Goal: Information Seeking & Learning: Learn about a topic

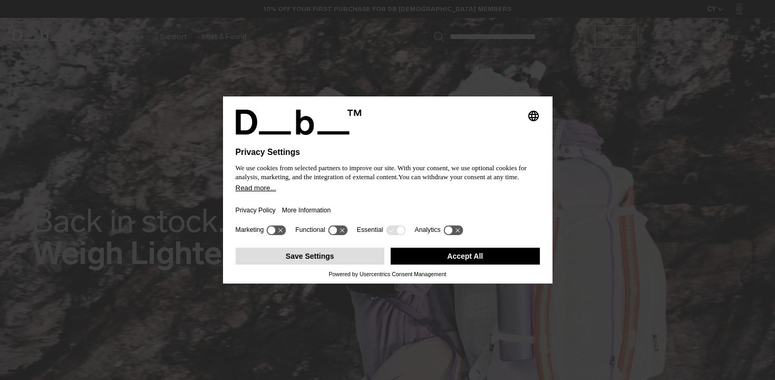
click at [364, 261] on button "Save Settings" at bounding box center [310, 256] width 149 height 17
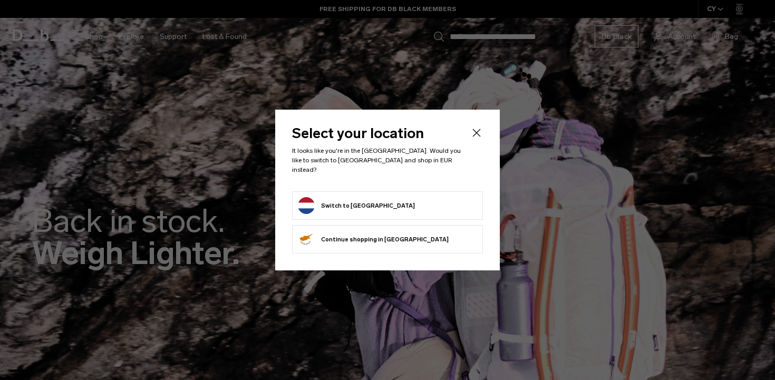
click at [375, 202] on button "Switch to Netherlands" at bounding box center [356, 205] width 117 height 17
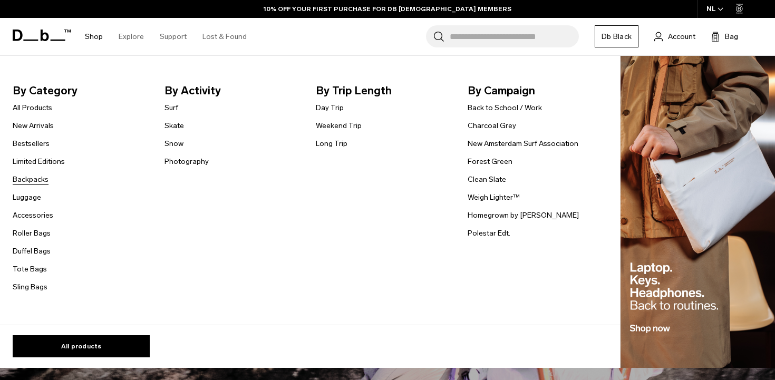
click at [33, 183] on link "Backpacks" at bounding box center [31, 179] width 36 height 11
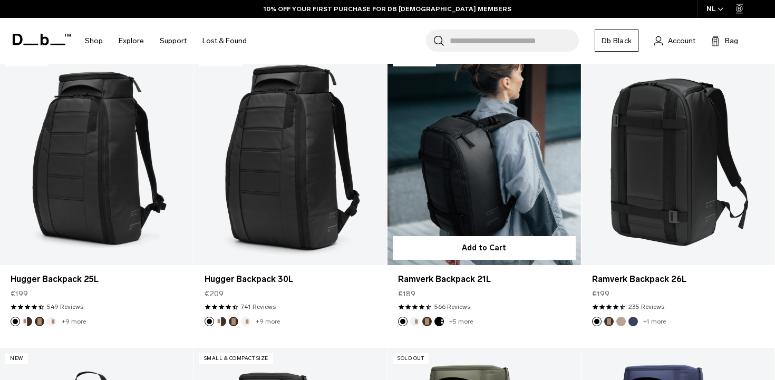
scroll to position [219, 0]
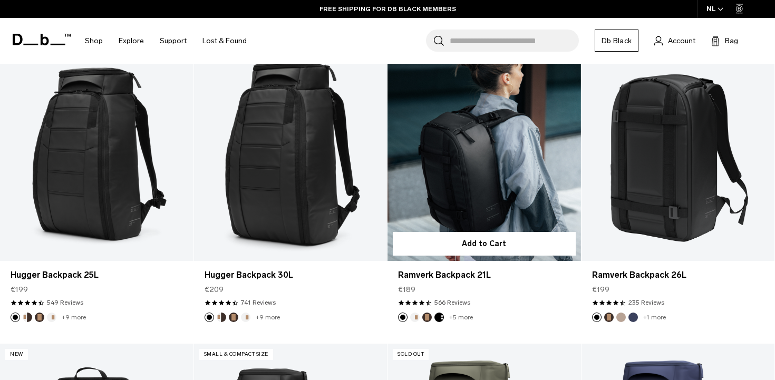
click at [502, 194] on link "Ramverk Backpack 21L" at bounding box center [483, 153] width 193 height 214
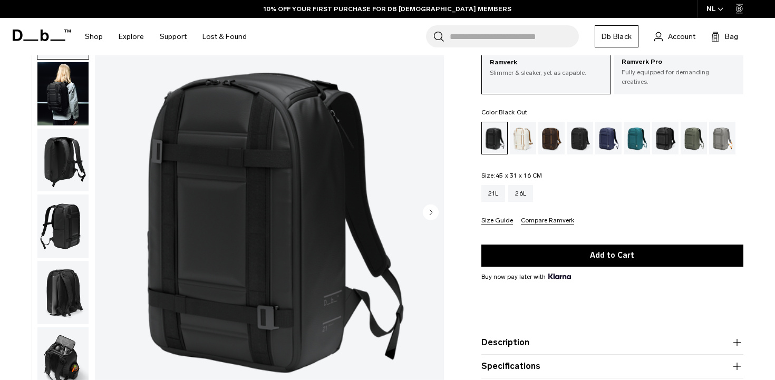
scroll to position [84, 0]
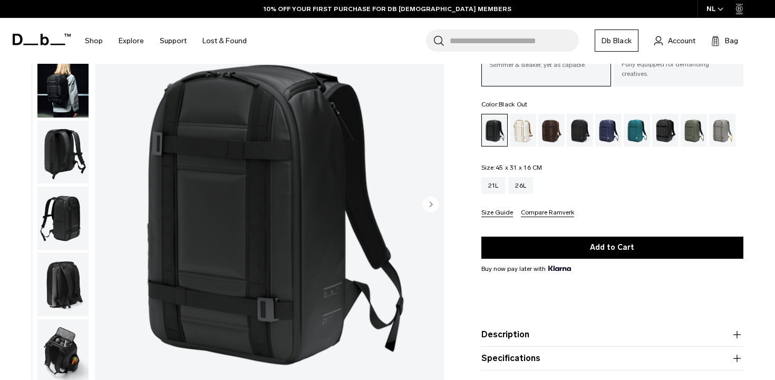
click at [437, 209] on icon "Next slide" at bounding box center [431, 204] width 16 height 16
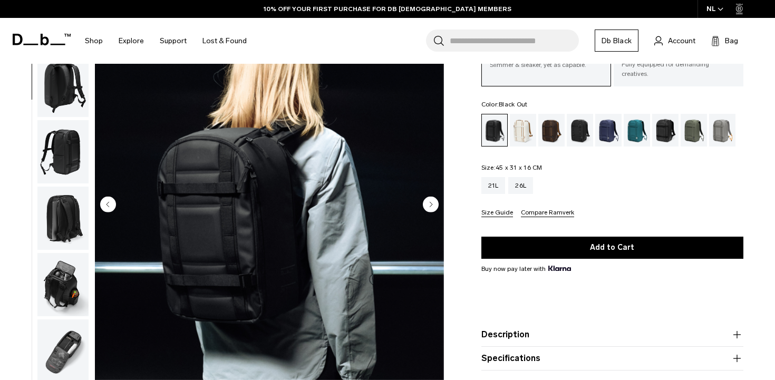
click at [432, 208] on circle "Next slide" at bounding box center [431, 204] width 16 height 16
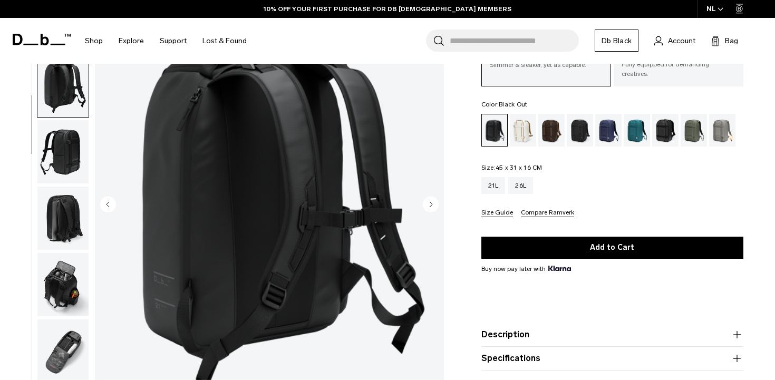
scroll to position [92, 0]
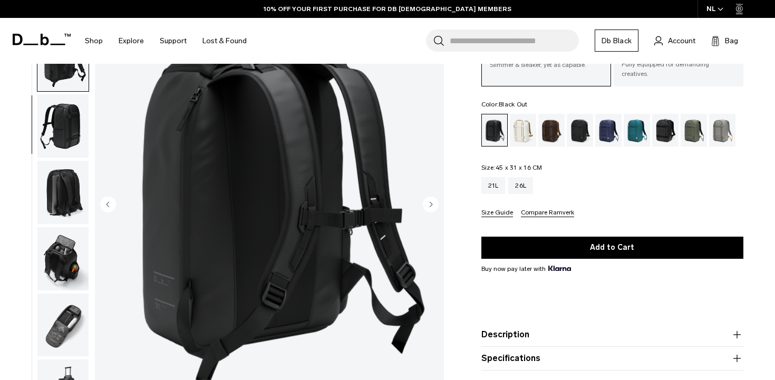
click at [431, 208] on circle "Next slide" at bounding box center [431, 204] width 16 height 16
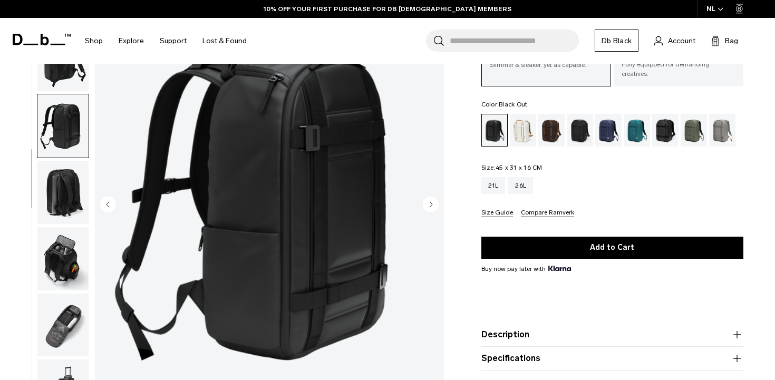
click at [431, 208] on circle "Next slide" at bounding box center [431, 204] width 16 height 16
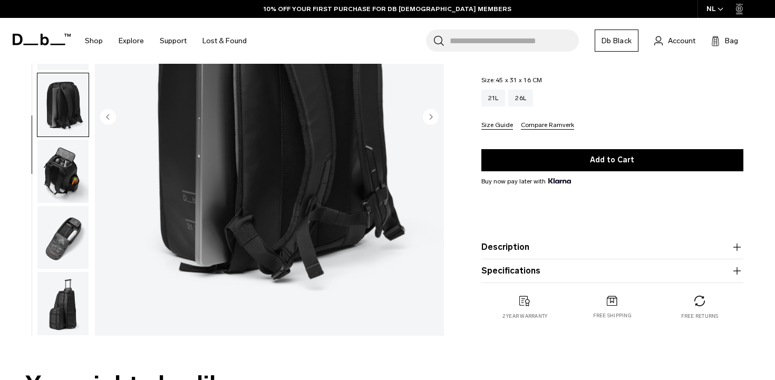
scroll to position [315, 0]
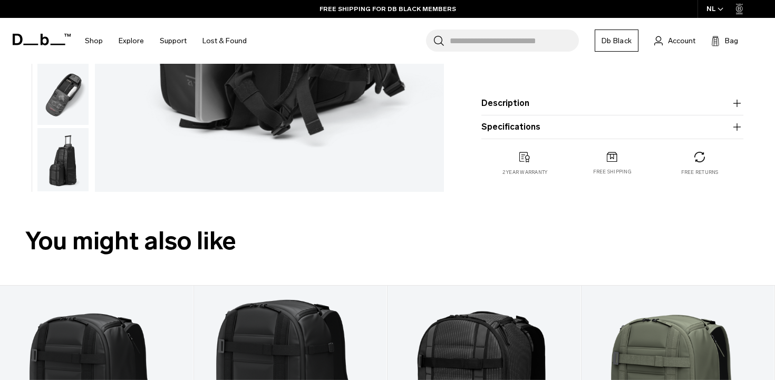
click at [550, 124] on button "Specifications" at bounding box center [612, 127] width 262 height 13
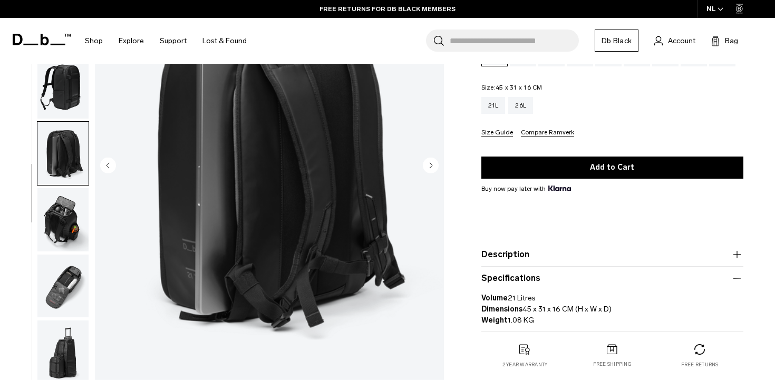
scroll to position [155, 0]
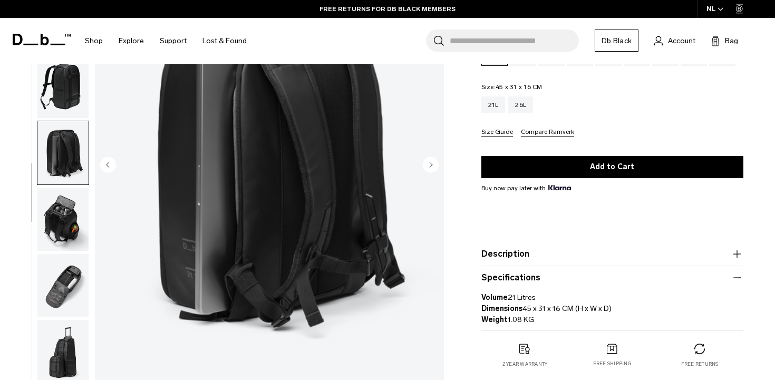
click at [68, 188] on img "button" at bounding box center [62, 219] width 51 height 63
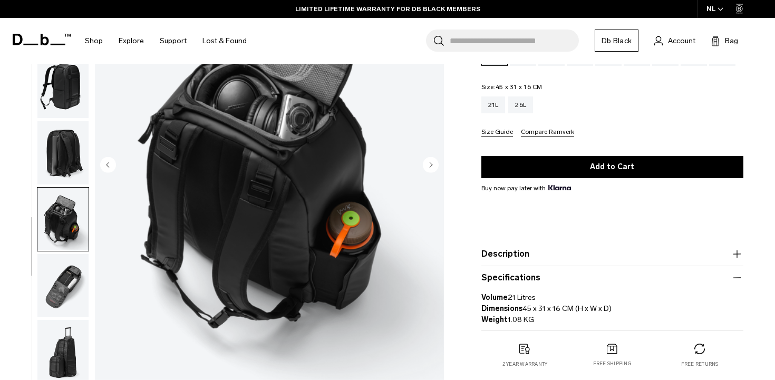
scroll to position [79, 0]
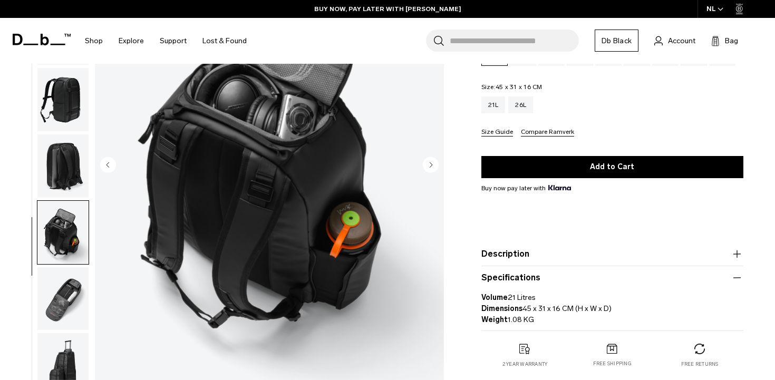
click at [430, 162] on icon "Next slide" at bounding box center [430, 164] width 3 height 5
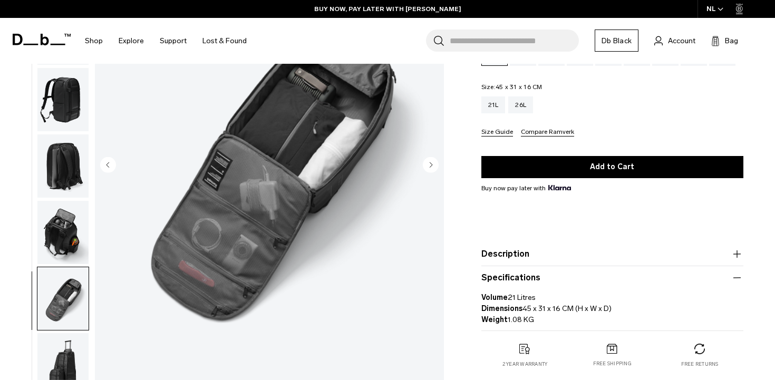
scroll to position [92, 0]
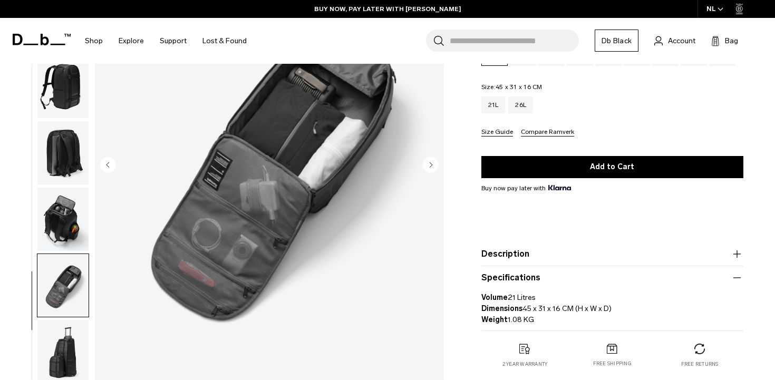
click at [430, 162] on icon "Next slide" at bounding box center [430, 164] width 3 height 5
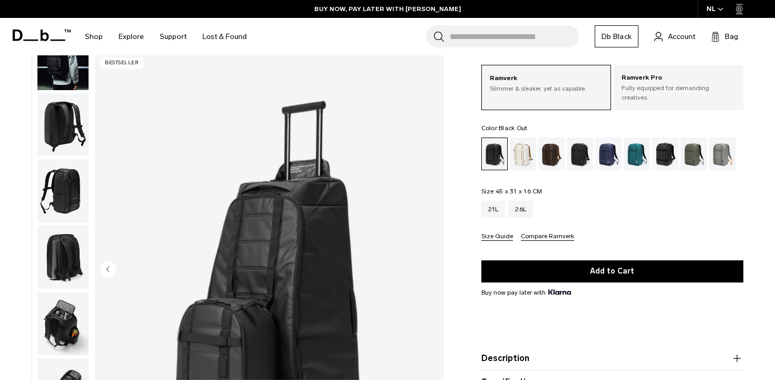
scroll to position [0, 0]
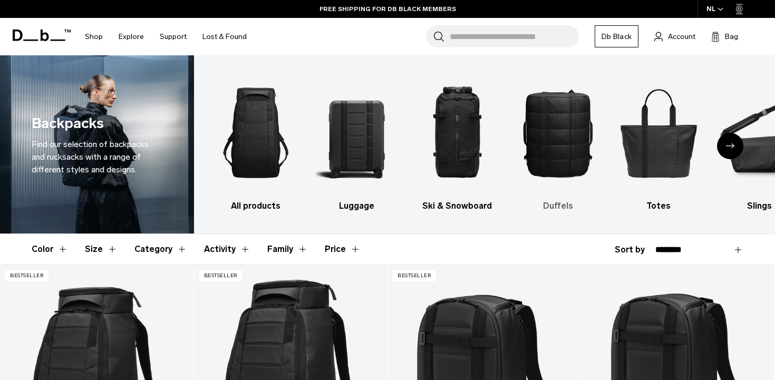
drag, startPoint x: 731, startPoint y: 150, endPoint x: 542, endPoint y: 145, distance: 189.2
click at [542, 145] on div "All products Luggage Ski & Snowboard Duffels Totes Slings Surf Skate Accessorie…" at bounding box center [484, 144] width 581 height 178
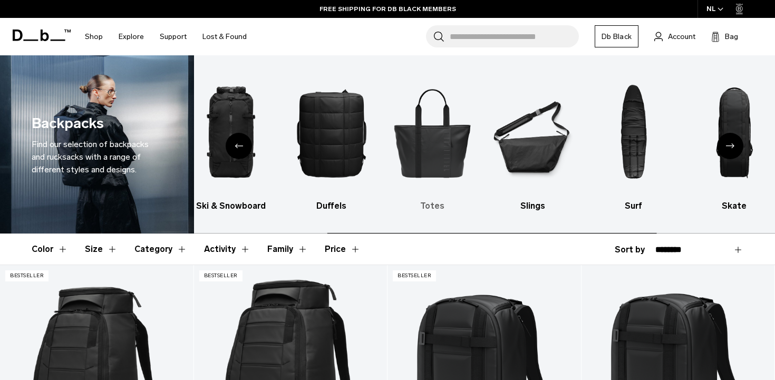
click at [436, 158] on img "5 / 10" at bounding box center [432, 132] width 82 height 123
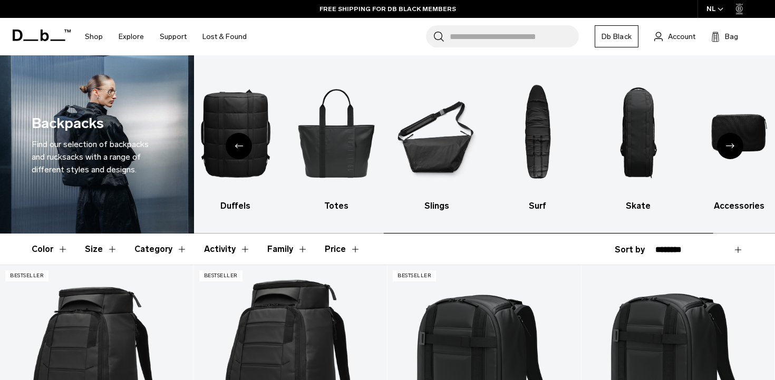
click at [496, 149] on img "7 / 10" at bounding box center [537, 132] width 82 height 123
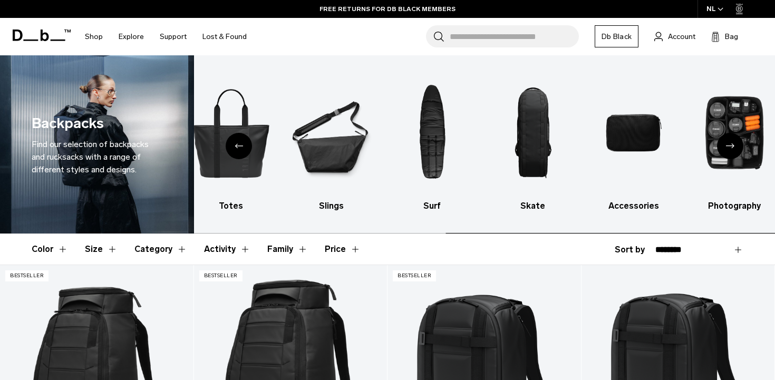
click at [774, 182] on body "Skip to content BUY NOW, PAY LATER WITH KLARNA 10% OFF YOUR FIRST PURCHASE FOR …" at bounding box center [387, 190] width 775 height 380
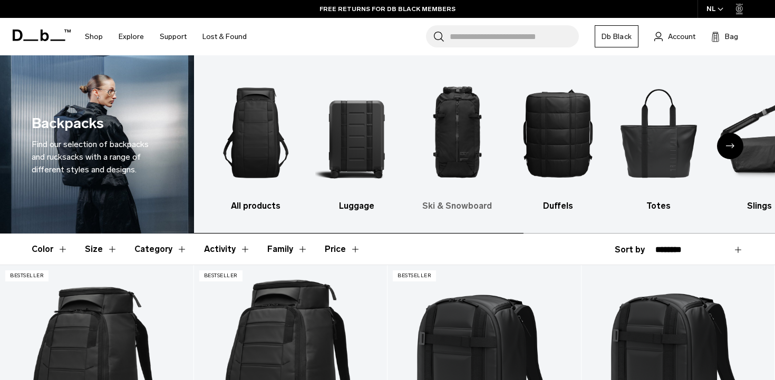
click at [487, 208] on h3 "Ski & Snowboard" at bounding box center [457, 206] width 82 height 13
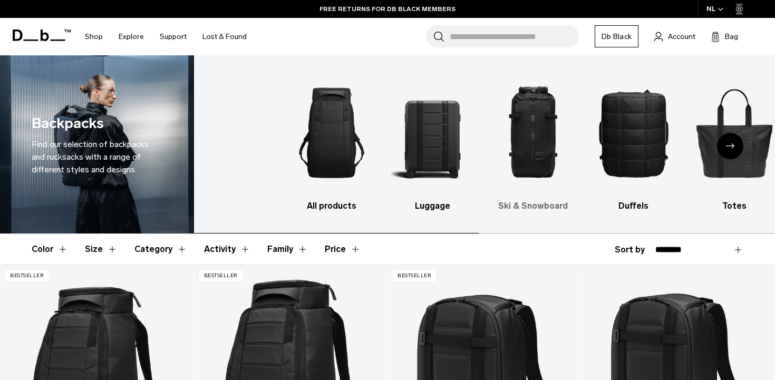
click at [670, 212] on ul "All products Luggage Ski & Snowboard Duffels Totes Slings Surf Skate Accessorie…" at bounding box center [570, 141] width 560 height 141
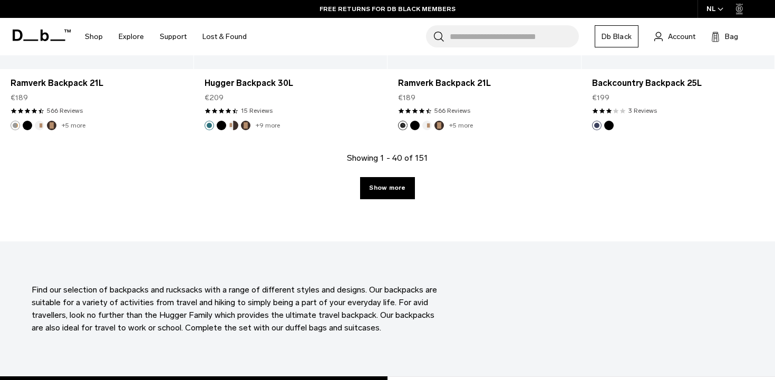
scroll to position [3080, 0]
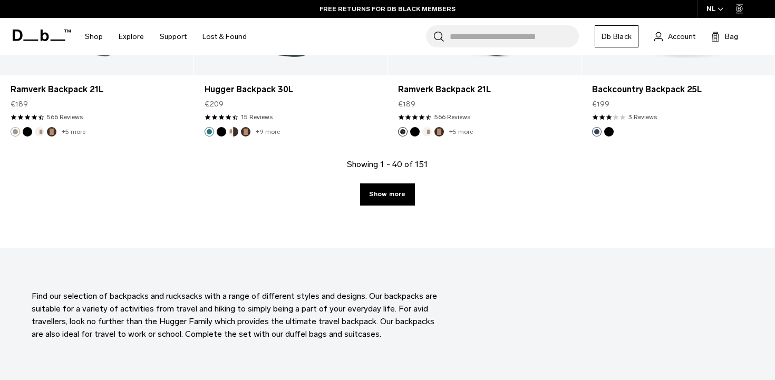
click at [380, 192] on link "Show more" at bounding box center [387, 194] width 54 height 22
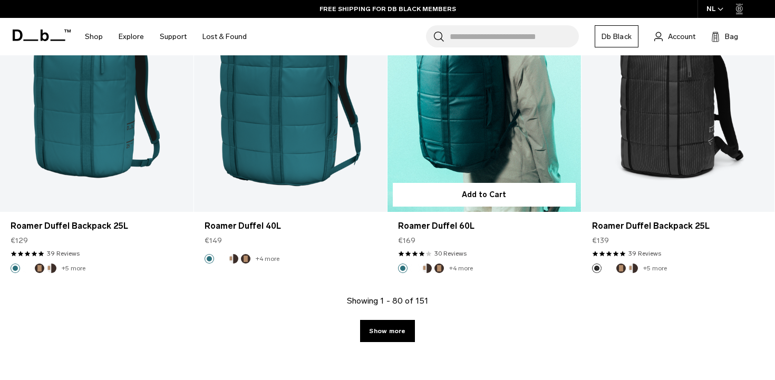
scroll to position [5931, 0]
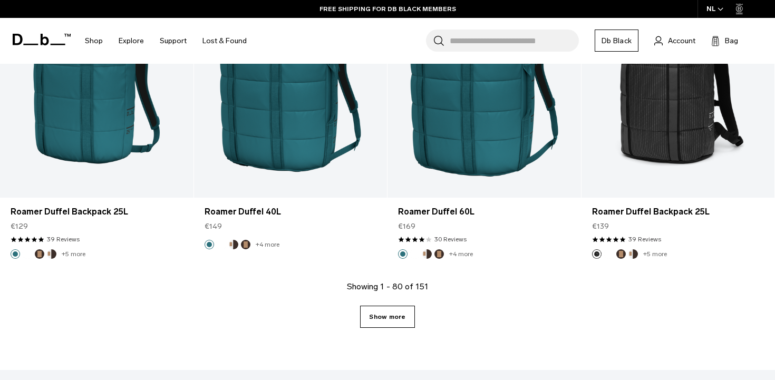
click at [387, 312] on link "Show more" at bounding box center [387, 317] width 54 height 22
